Goal: Find specific page/section: Find specific page/section

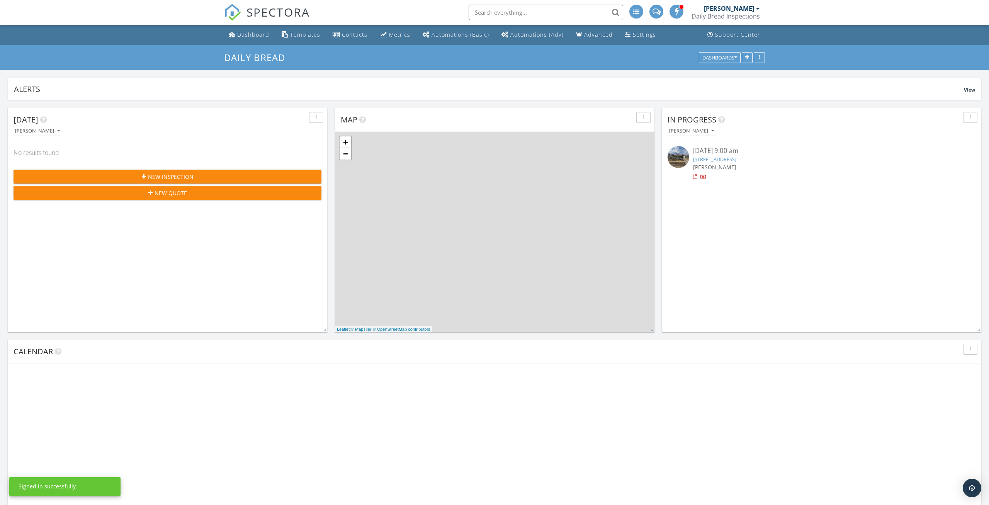
click at [539, 10] on input "text" at bounding box center [546, 12] width 155 height 15
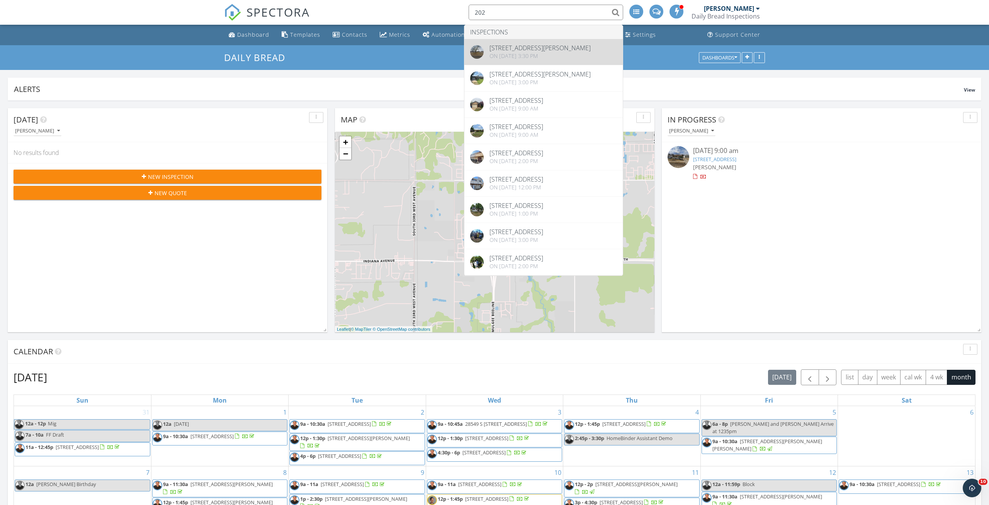
type input "202"
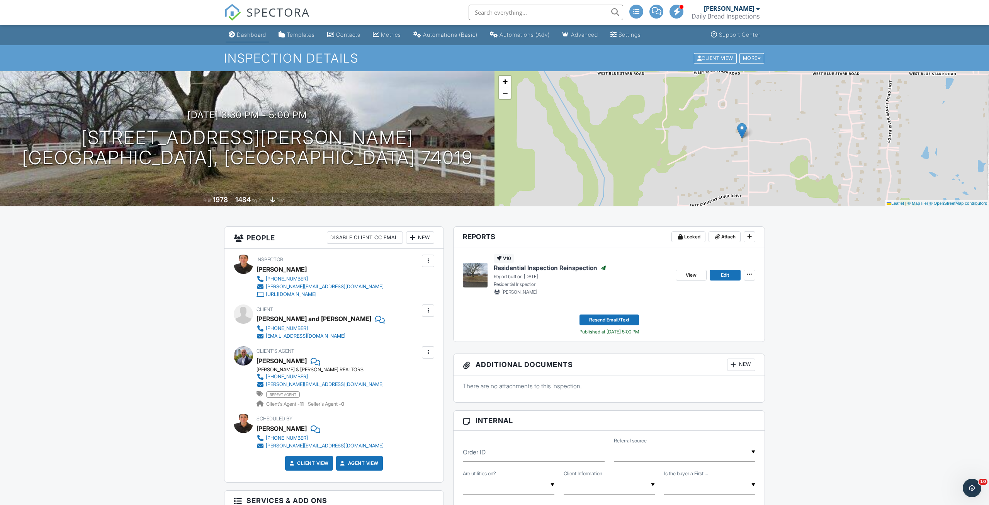
click at [265, 37] on div "Dashboard" at bounding box center [251, 34] width 29 height 7
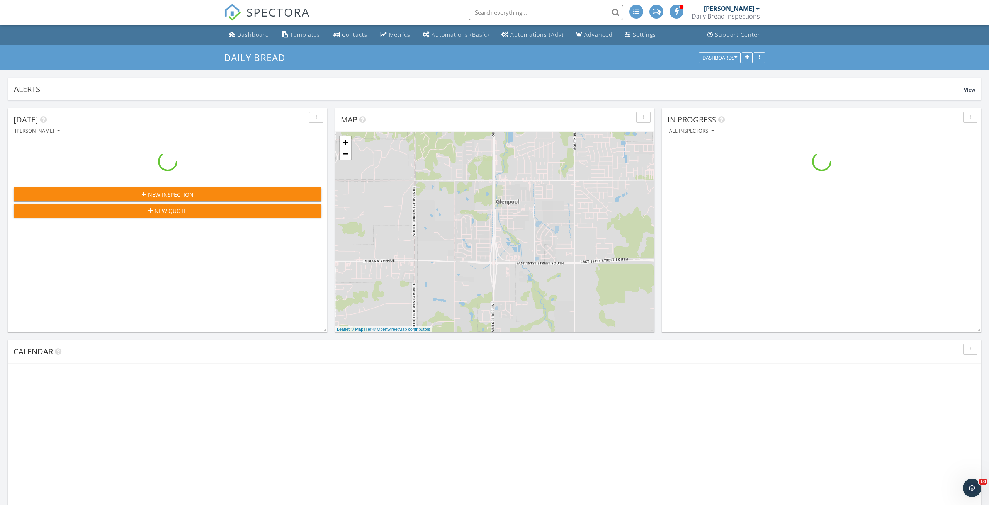
scroll to position [704, 990]
